Goal: Check status: Check status

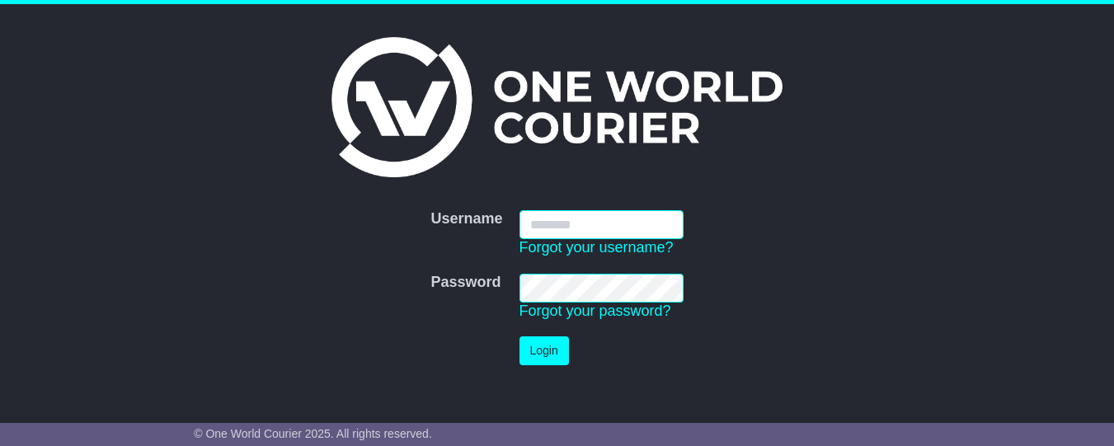
type input "**********"
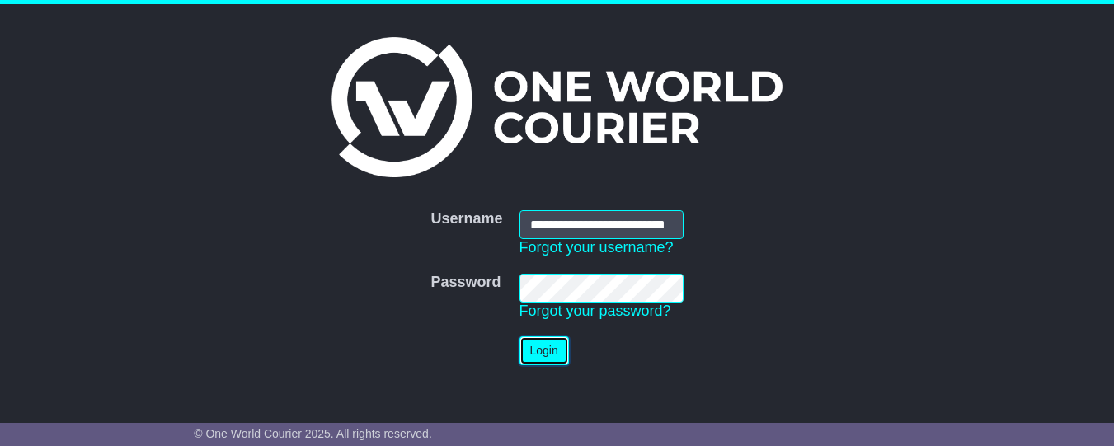
click at [547, 358] on button "Login" at bounding box center [544, 351] width 49 height 29
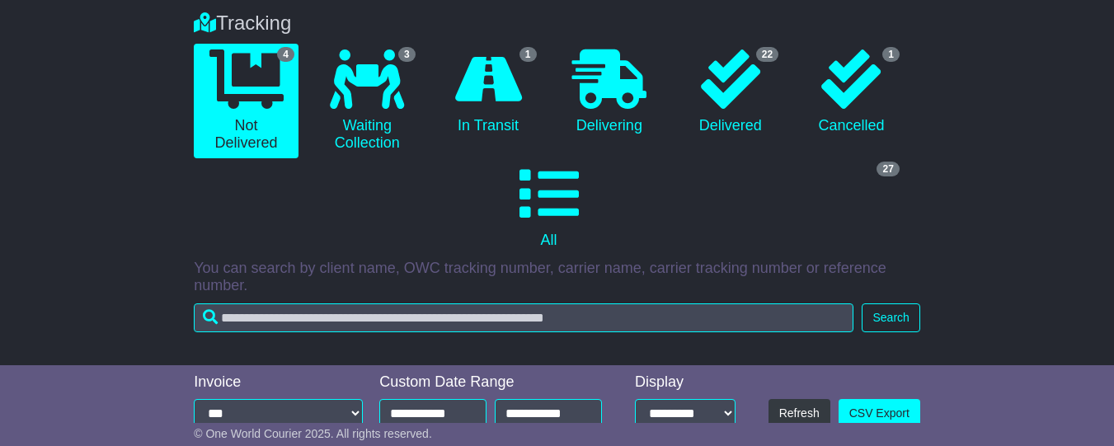
scroll to position [130, 0]
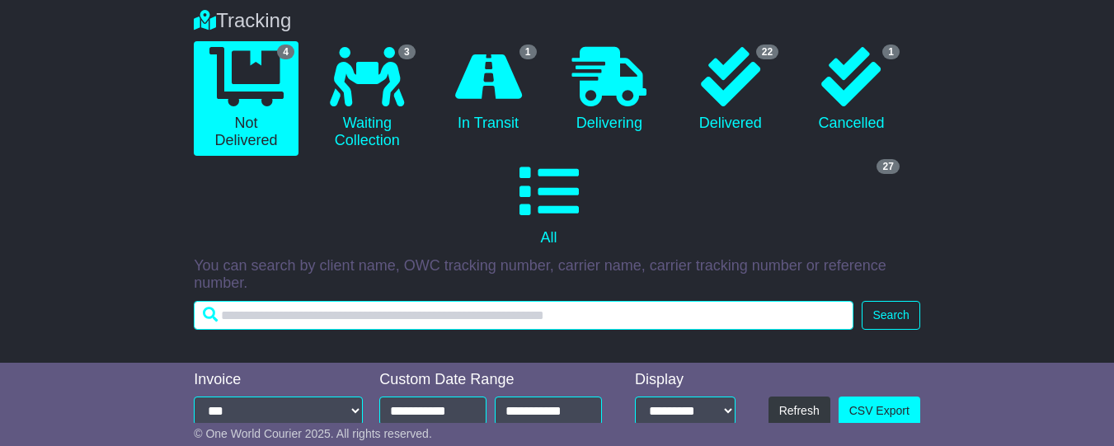
click at [290, 323] on input "text" at bounding box center [524, 315] width 660 height 29
paste input "**********"
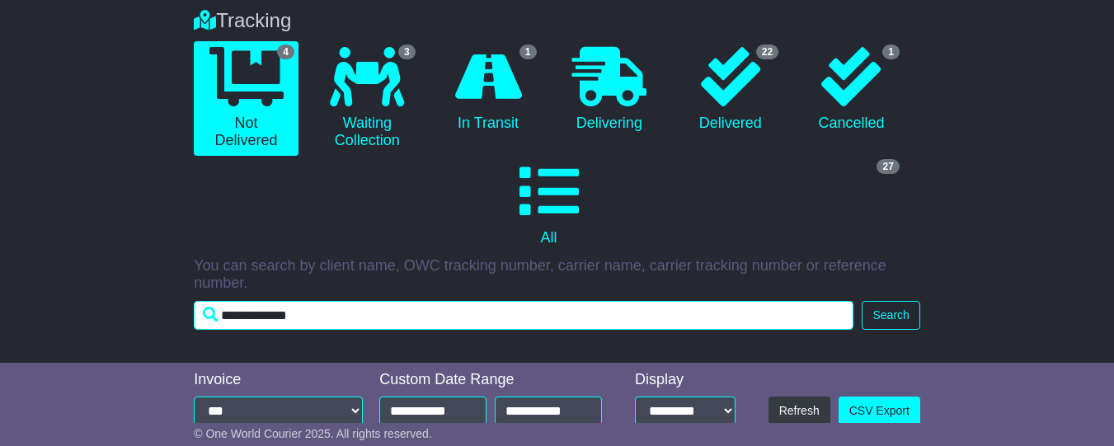
type input "**********"
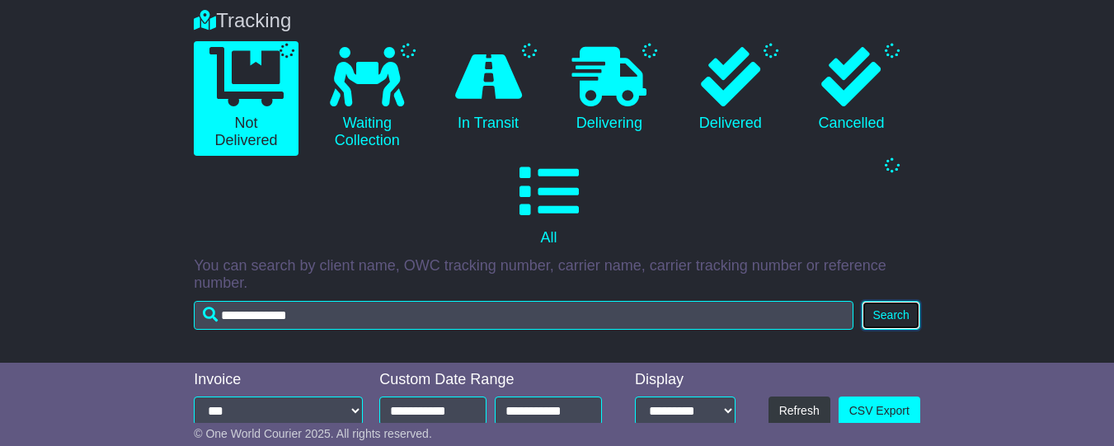
click at [887, 330] on button "Search" at bounding box center [891, 315] width 58 height 29
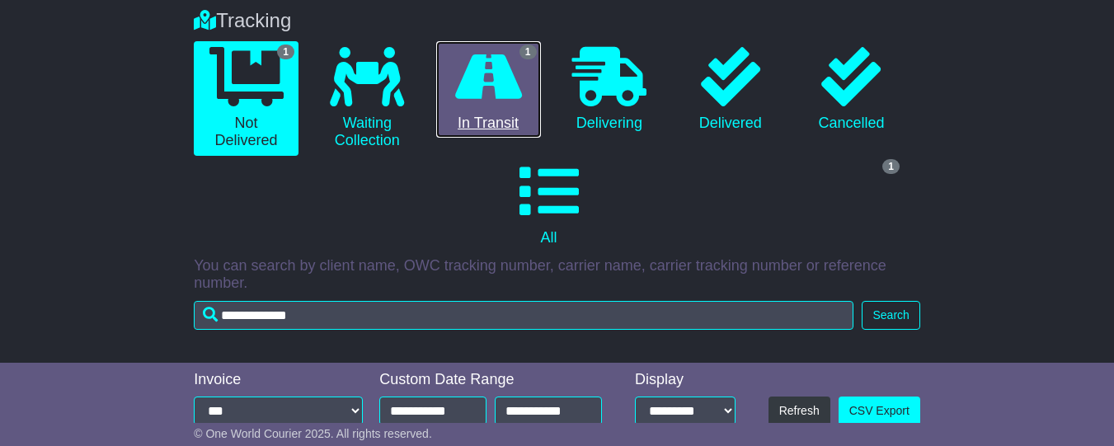
click at [488, 101] on icon at bounding box center [488, 76] width 67 height 59
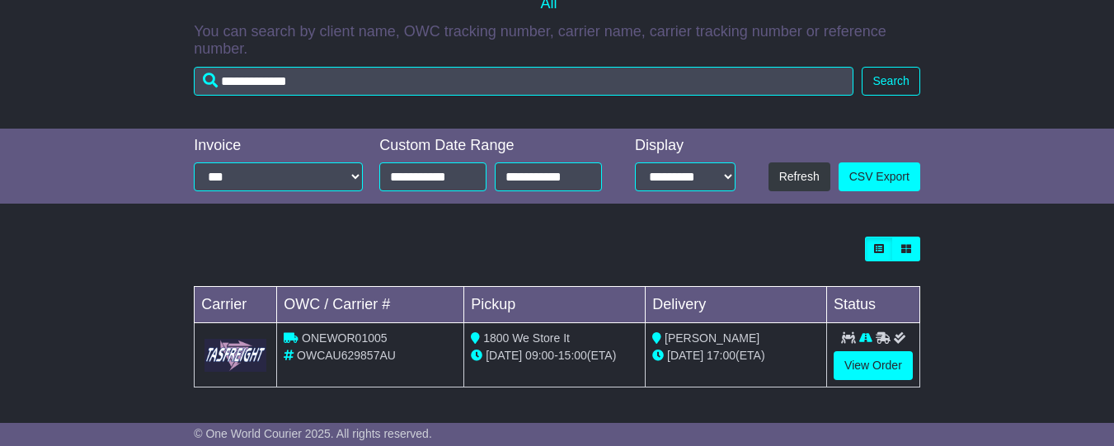
scroll to position [374, 0]
click at [241, 356] on img at bounding box center [236, 355] width 62 height 32
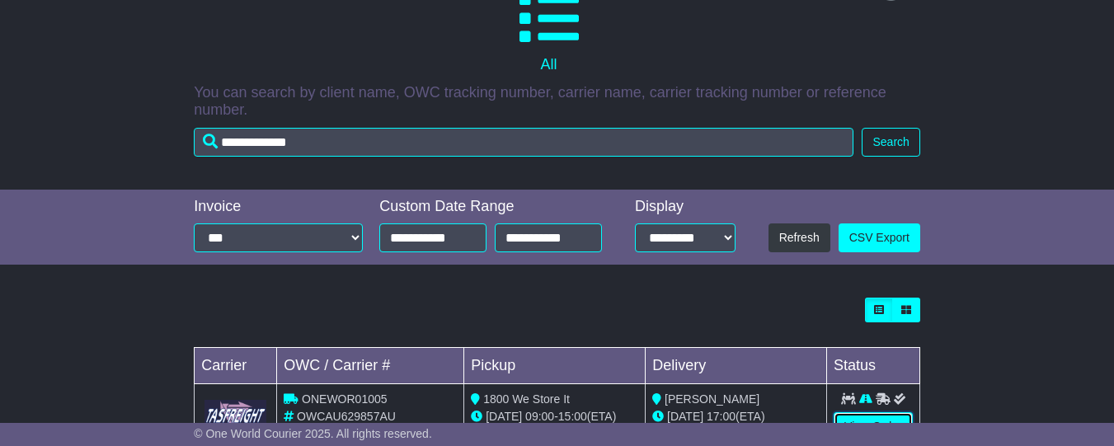
scroll to position [0, 0]
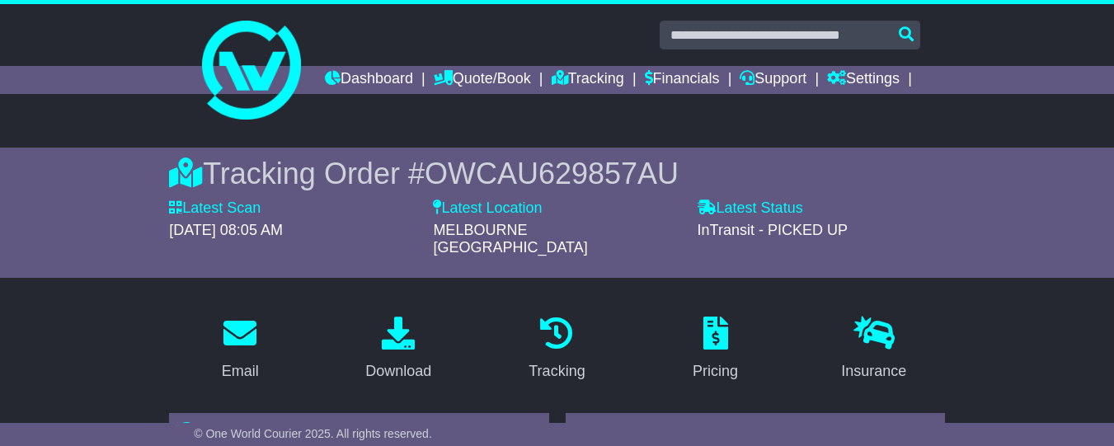
click at [286, 191] on div "Tracking Order # OWCAU629857AU" at bounding box center [557, 173] width 776 height 35
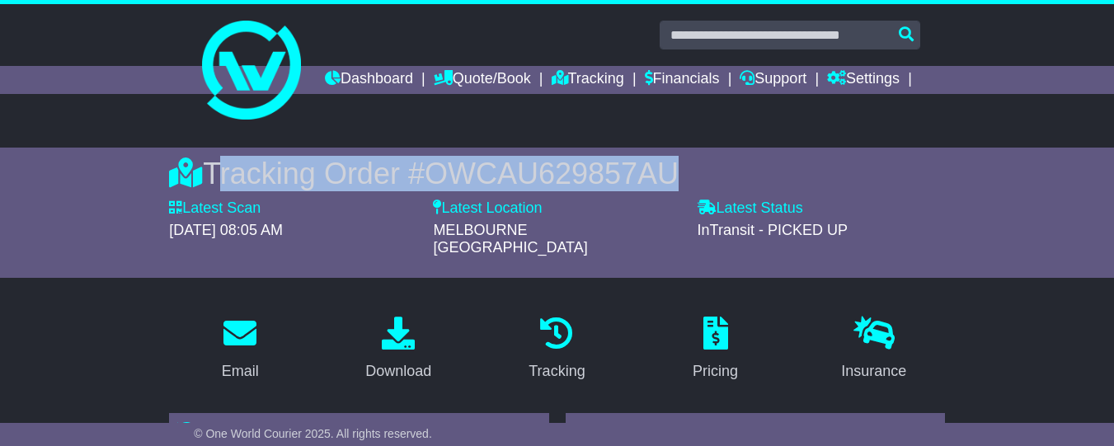
drag, startPoint x: 212, startPoint y: 200, endPoint x: 650, endPoint y: 193, distance: 438.1
click at [650, 191] on div "Tracking Order # OWCAU629857AU" at bounding box center [557, 173] width 776 height 35
copy div "Tracking Order # OWCAU629857AU"
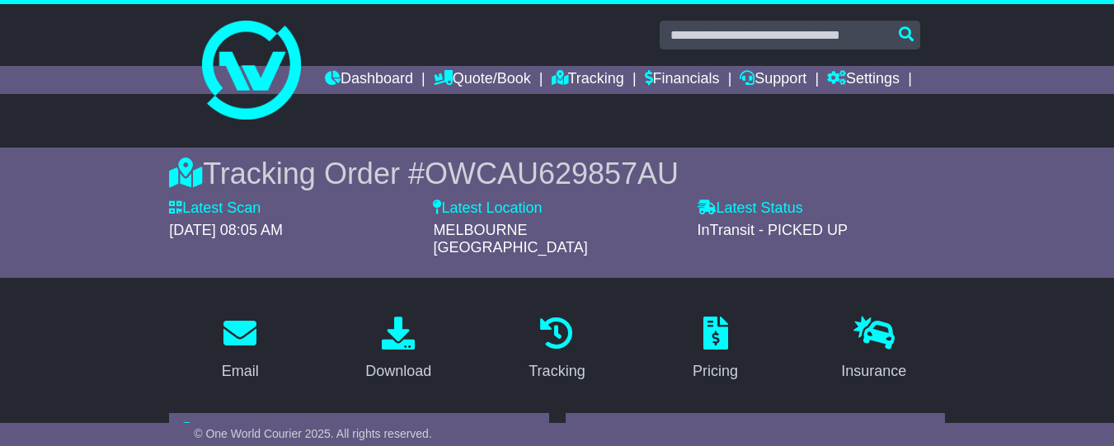
click at [92, 259] on div "Tracking Order # OWCAU629857AU Latest Scan 05 August 2025 - 08:05 AM Latest Sta…" at bounding box center [557, 213] width 1114 height 130
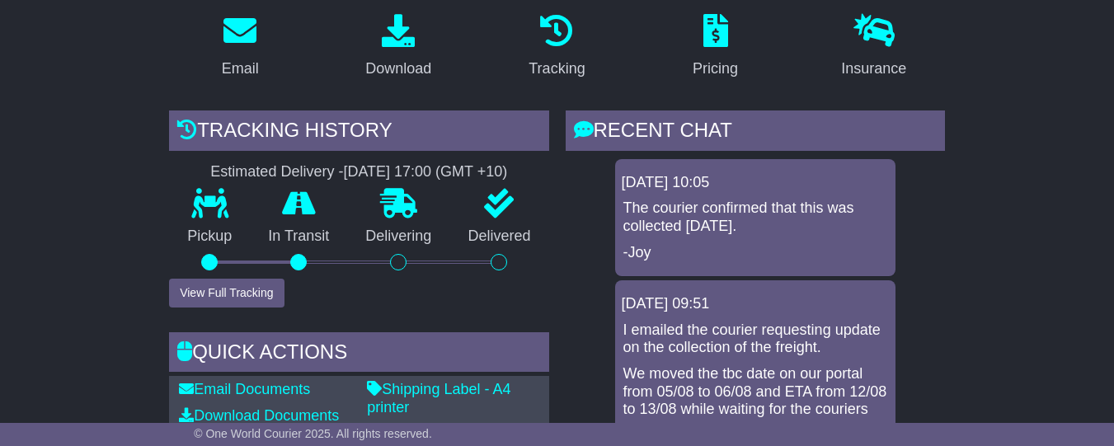
scroll to position [284, 0]
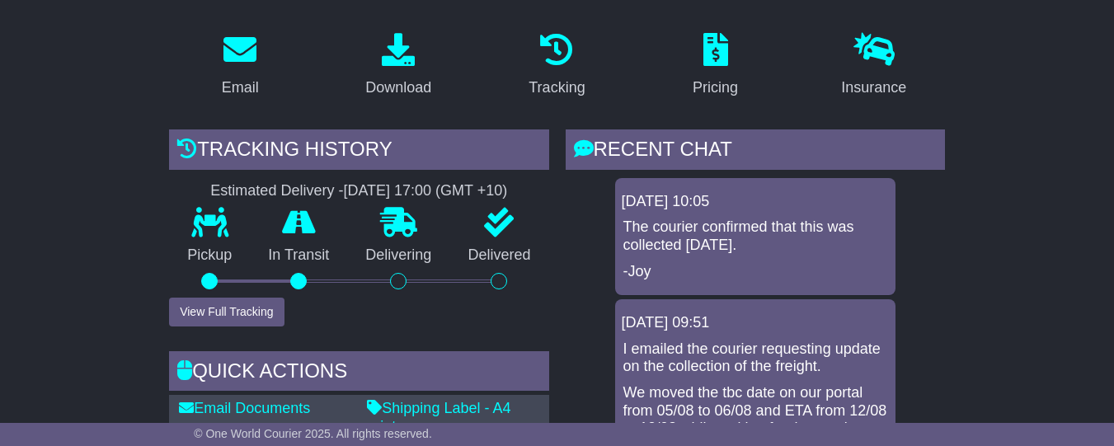
click at [638, 211] on div "06 Aug 2025 10:05" at bounding box center [755, 202] width 267 height 18
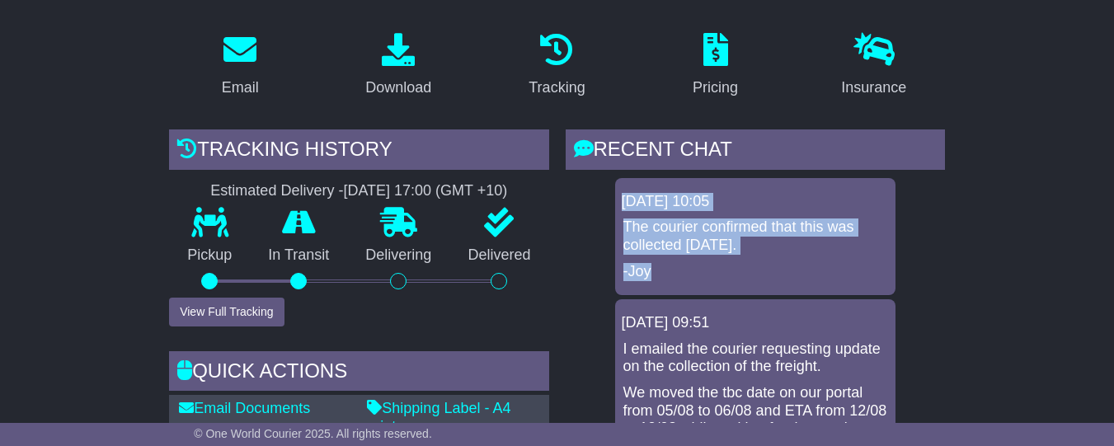
drag, startPoint x: 622, startPoint y: 210, endPoint x: 757, endPoint y: 276, distance: 150.2
click at [757, 276] on div "06 Aug 2025 10:05 The courier confirmed that this was collected yesterday. -Joy" at bounding box center [755, 236] width 280 height 117
click at [700, 221] on div "06 Aug 2025 10:05 The courier confirmed that this was collected yesterday. -Joy" at bounding box center [755, 236] width 280 height 117
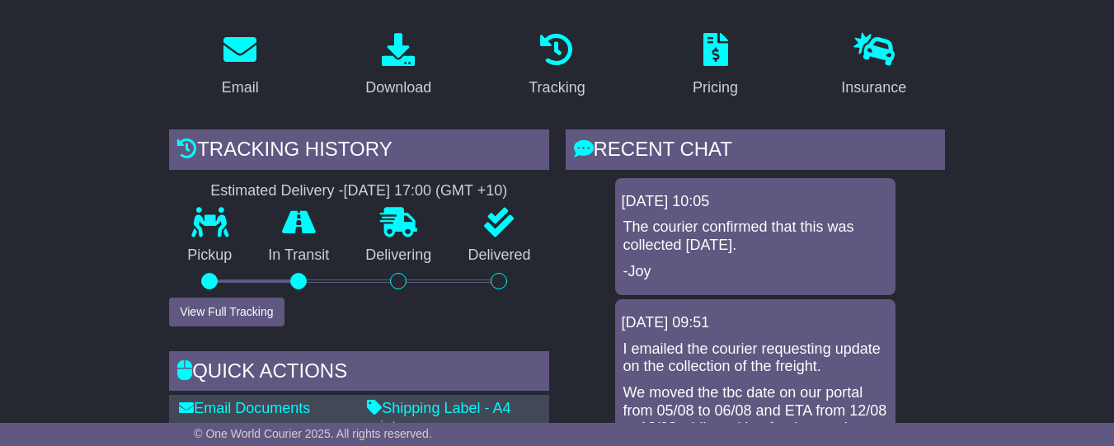
drag, startPoint x: 624, startPoint y: 214, endPoint x: 754, endPoint y: 254, distance: 136.5
click at [754, 254] on div "06 Aug 2025 10:05 The courier confirmed that this was collected yesterday. -Joy" at bounding box center [755, 236] width 280 height 117
copy div "06 Aug 2025 10:05 The courier confirmed that this was collected yesterday."
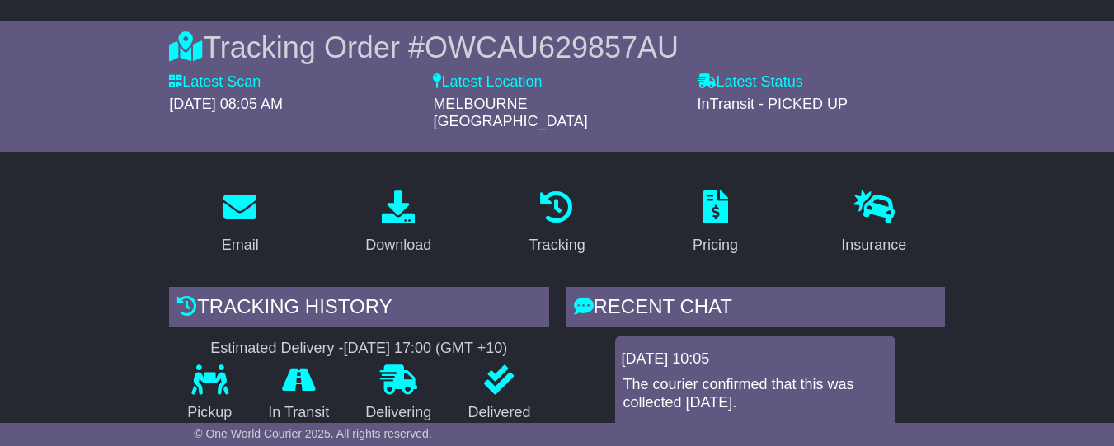
scroll to position [208, 0]
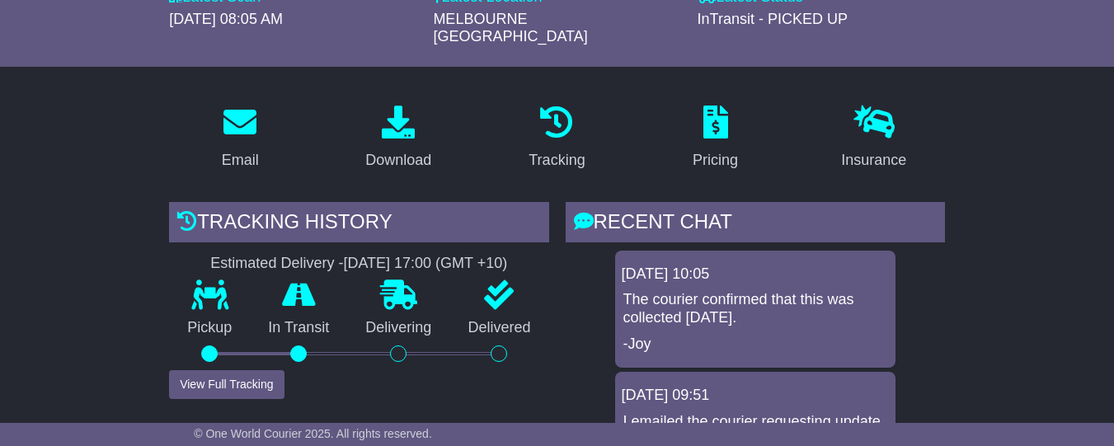
click at [869, 349] on p "-Joy" at bounding box center [756, 345] width 264 height 18
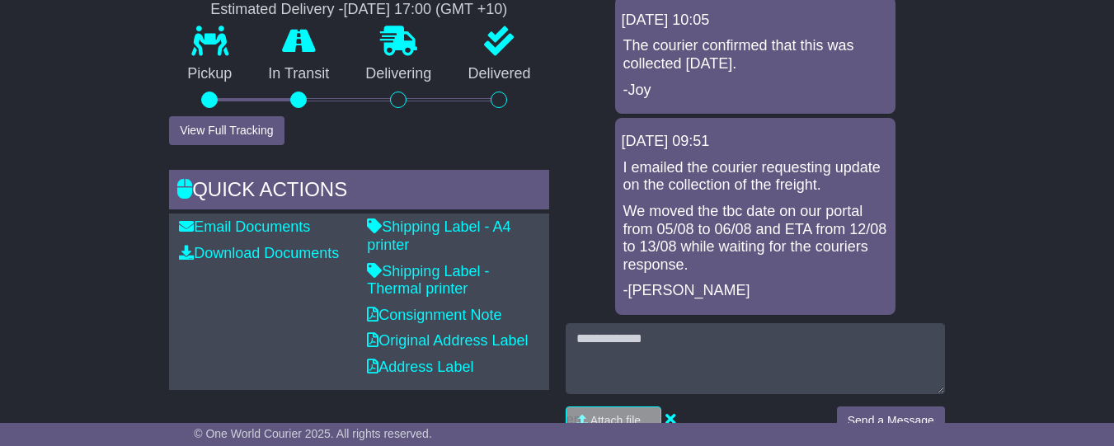
scroll to position [505, 0]
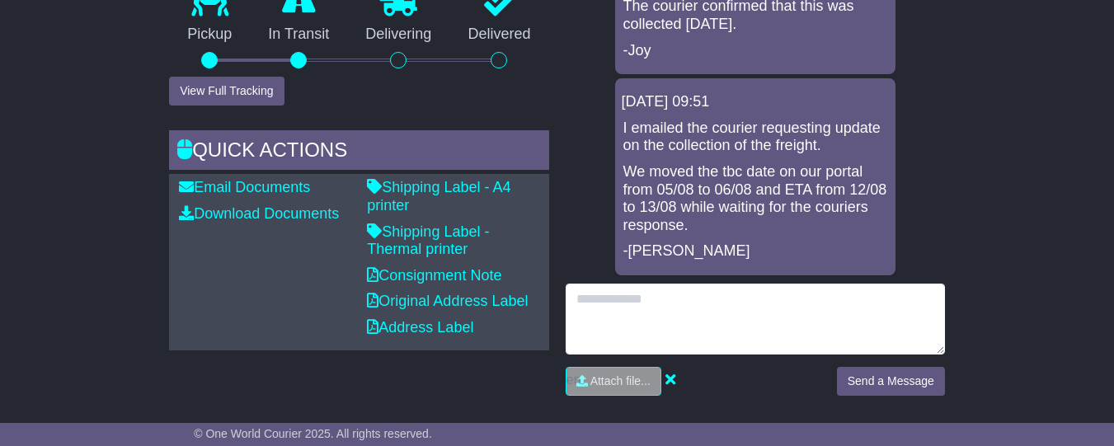
click at [648, 316] on textarea at bounding box center [755, 319] width 379 height 71
paste textarea "**********"
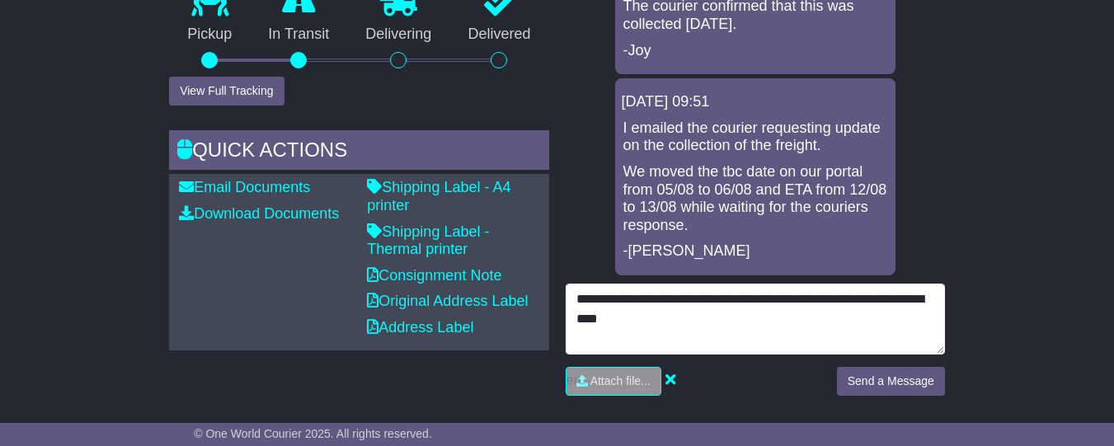
type textarea "**********"
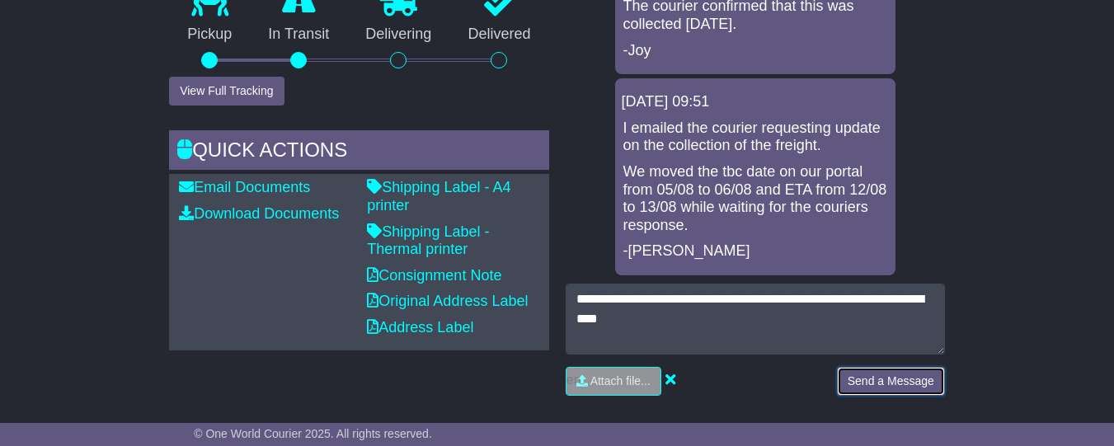
click at [904, 391] on button "Send a Message" at bounding box center [891, 381] width 108 height 29
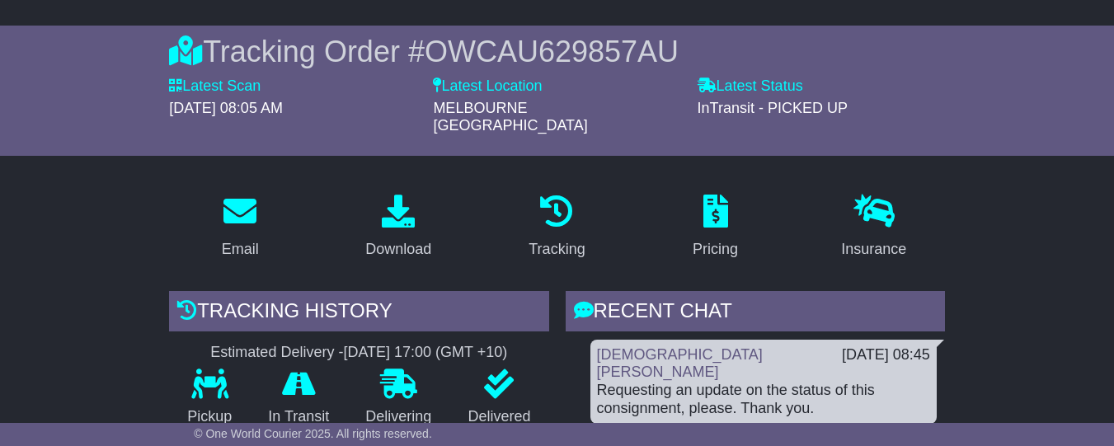
scroll to position [103, 0]
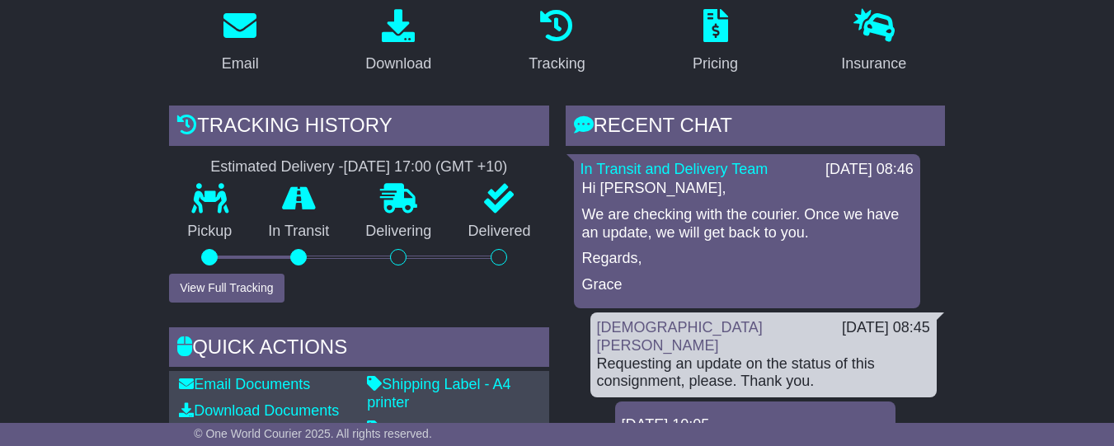
scroll to position [351, 0]
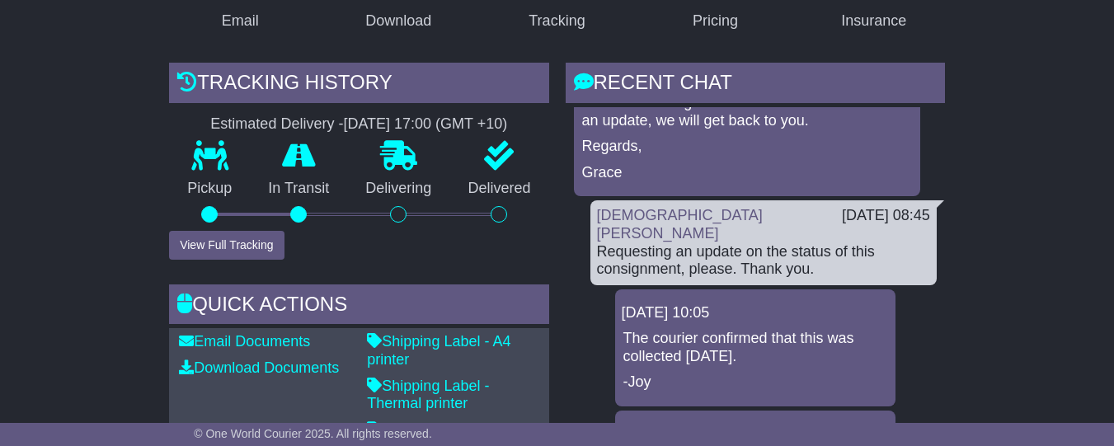
scroll to position [0, 0]
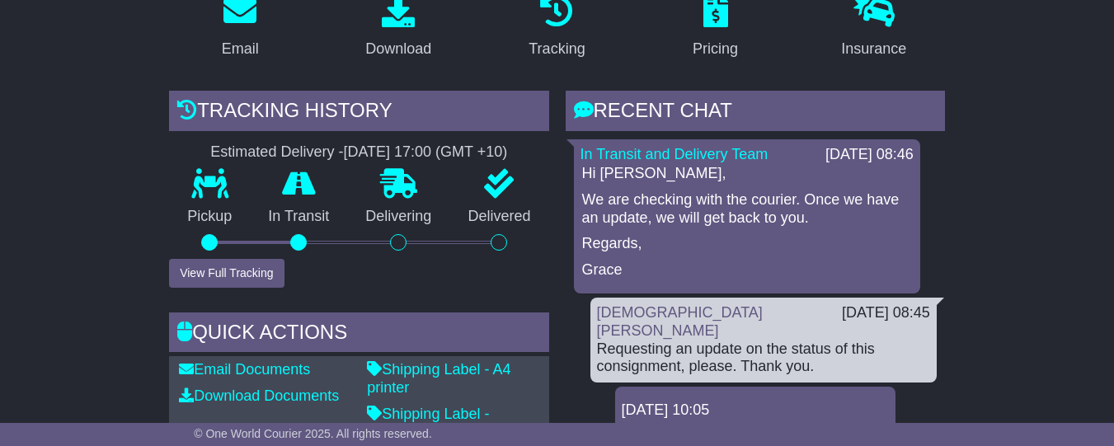
scroll to position [321, 0]
